Goal: Navigation & Orientation: Find specific page/section

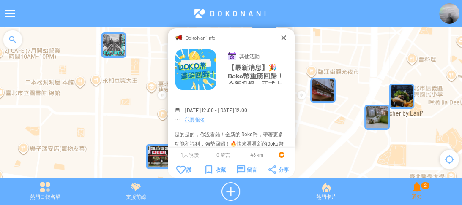
click at [412, 190] on div "2 通知" at bounding box center [416, 192] width 90 height 19
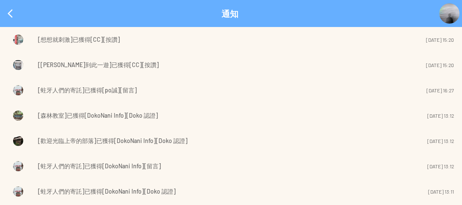
click at [135, 64] on td "[周杰倫到此一遊]已獲得[CC][按讚]" at bounding box center [205, 65] width 335 height 12
click at [98, 65] on span "[周杰倫到此一遊]已獲得[CC][按讚]" at bounding box center [98, 65] width 121 height 10
click at [5, 20] on div at bounding box center [10, 13] width 20 height 20
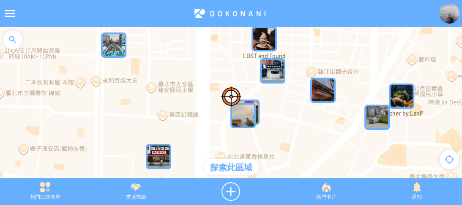
click at [12, 42] on div at bounding box center [12, 39] width 25 height 25
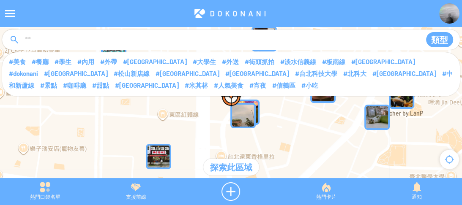
drag, startPoint x: 50, startPoint y: 39, endPoint x: 57, endPoint y: 47, distance: 10.8
click at [50, 39] on input at bounding box center [219, 40] width 390 height 16
type input "****"
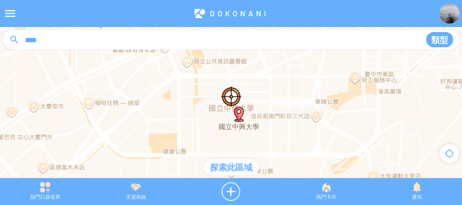
click at [224, 163] on div "探索此區域" at bounding box center [231, 167] width 56 height 17
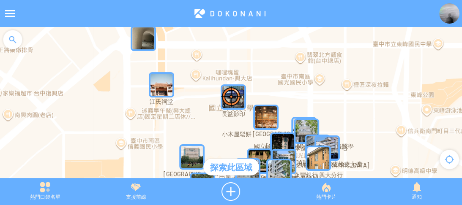
click at [144, 44] on img "APpvhD2bli5MapIcon" at bounding box center [143, 38] width 25 height 25
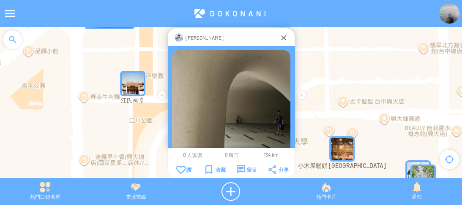
click at [135, 82] on img "dyFx77EI2xRMapIcon" at bounding box center [132, 83] width 25 height 25
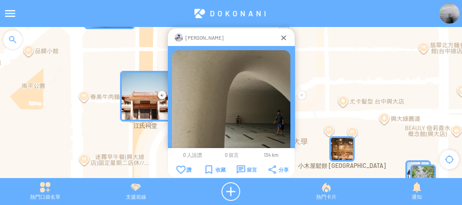
click at [135, 82] on img "dyFx77EI2xRMapIcon" at bounding box center [145, 96] width 51 height 51
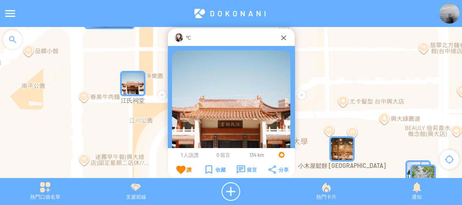
click at [182, 39] on img at bounding box center [178, 37] width 8 height 8
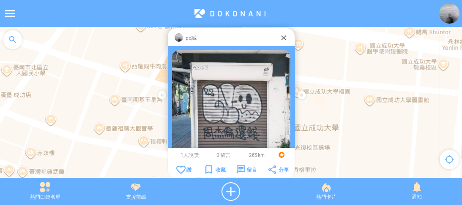
click at [185, 154] on span "1 人說讚" at bounding box center [190, 155] width 18 height 6
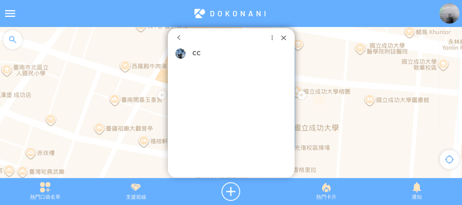
click at [188, 55] on td at bounding box center [188, 54] width 5 height 10
click at [177, 52] on img at bounding box center [180, 54] width 10 height 10
click at [192, 52] on p "CC" at bounding box center [196, 54] width 8 height 10
click at [283, 38] on div at bounding box center [283, 37] width 8 height 8
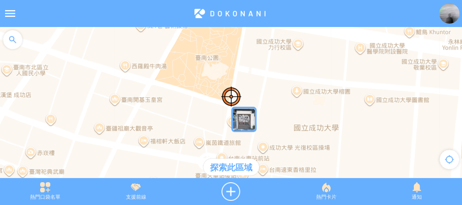
click at [450, 13] on img at bounding box center [449, 13] width 20 height 20
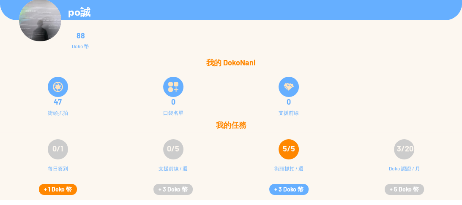
scroll to position [34, 0]
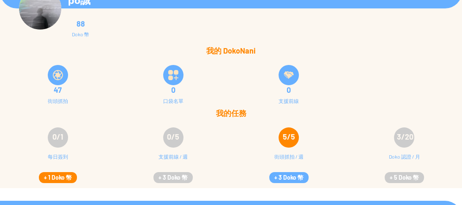
click at [66, 178] on button "+ 1 Doko 幣" at bounding box center [58, 177] width 38 height 11
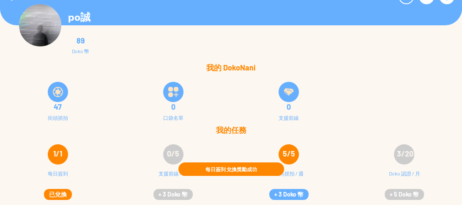
scroll to position [17, 0]
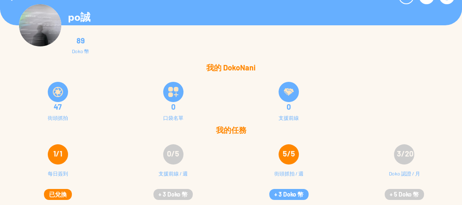
click at [290, 189] on div "5/5 街頭抓拍 / 週 + 3 Doko 幣" at bounding box center [288, 172] width 115 height 68
click at [290, 189] on button "+ 3 Doko 幣" at bounding box center [288, 194] width 39 height 11
